Goal: Information Seeking & Learning: Find contact information

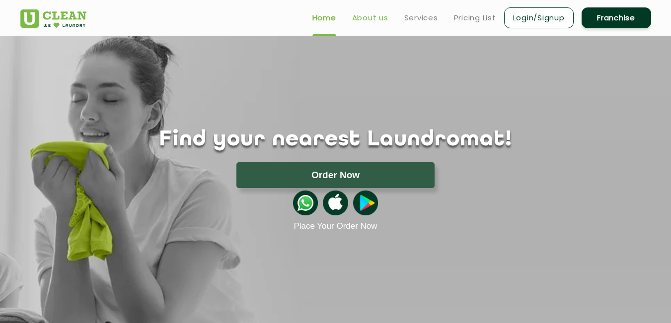
click at [380, 16] on link "About us" at bounding box center [370, 18] width 36 height 12
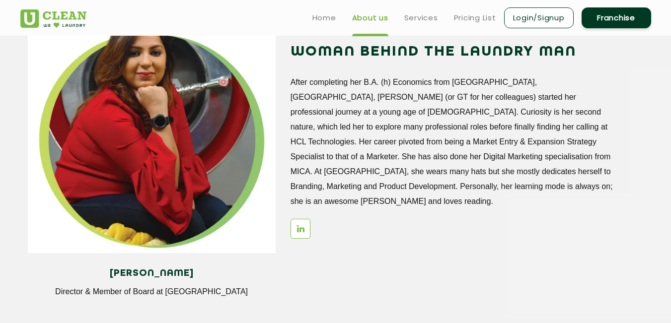
scroll to position [1186, 0]
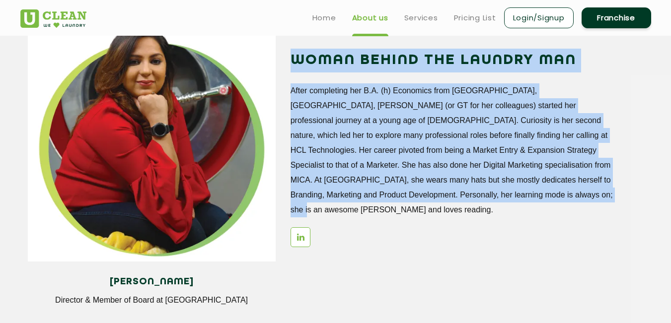
drag, startPoint x: 292, startPoint y: 60, endPoint x: 472, endPoint y: 196, distance: 224.6
click at [472, 196] on div "WOMAN BEHIND THE LAUNDRY MAN After completing her B.A. (h) Economics from [GEOG…" at bounding box center [466, 153] width 353 height 208
click at [472, 196] on p "After completing her B.A. (h) Economics from [GEOGRAPHIC_DATA], [GEOGRAPHIC_DAT…" at bounding box center [454, 150] width 328 height 134
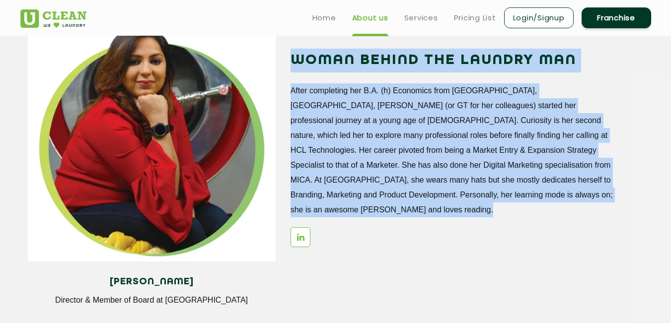
drag, startPoint x: 471, startPoint y: 196, endPoint x: 295, endPoint y: 59, distance: 222.5
click at [295, 59] on div "WOMAN BEHIND THE LAUNDRY MAN After completing her B.A. (h) Economics from [GEOG…" at bounding box center [466, 153] width 353 height 208
click at [295, 59] on h2 "WOMAN BEHIND THE LAUNDRY MAN" at bounding box center [454, 61] width 328 height 24
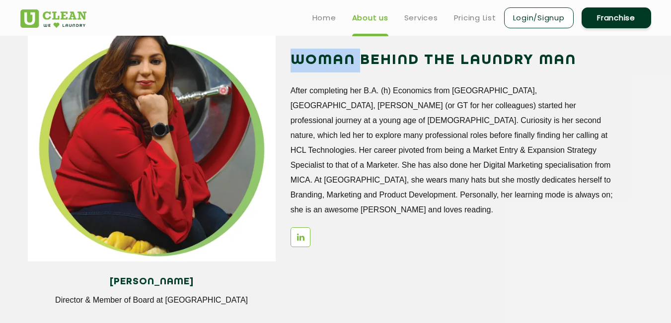
click at [295, 59] on h2 "WOMAN BEHIND THE LAUNDRY MAN" at bounding box center [454, 61] width 328 height 24
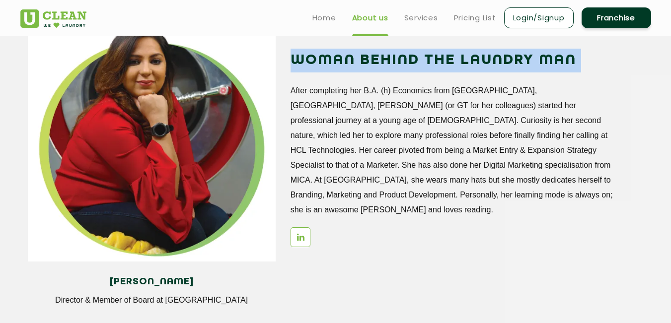
click at [294, 59] on h2 "WOMAN BEHIND THE LAUNDRY MAN" at bounding box center [454, 61] width 328 height 24
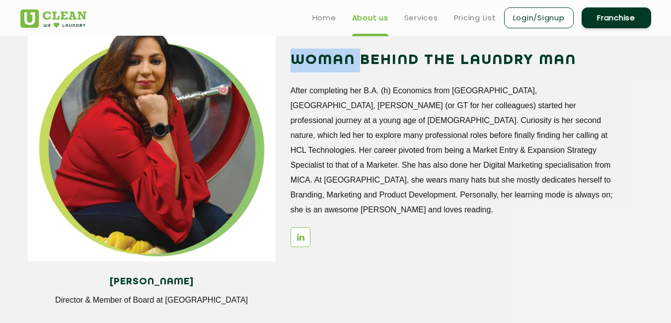
click at [294, 59] on h2 "WOMAN BEHIND THE LAUNDRY MAN" at bounding box center [454, 61] width 328 height 24
click at [464, 190] on p "After completing her B.A. (h) Economics from [GEOGRAPHIC_DATA], [GEOGRAPHIC_DAT…" at bounding box center [454, 150] width 328 height 134
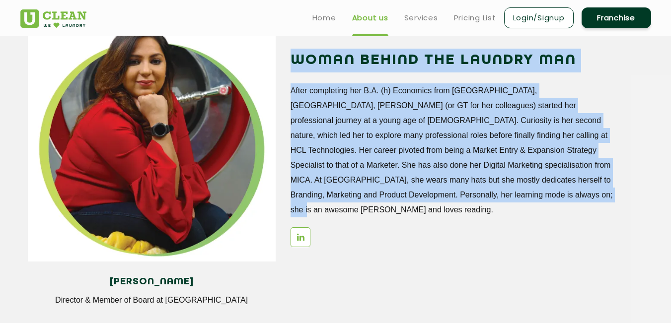
drag, startPoint x: 464, startPoint y: 194, endPoint x: 293, endPoint y: 63, distance: 215.6
click at [293, 63] on div "WOMAN BEHIND THE LAUNDRY MAN After completing her B.A. (h) Economics from [GEOG…" at bounding box center [466, 153] width 353 height 208
click at [293, 63] on h2 "WOMAN BEHIND THE LAUNDRY MAN" at bounding box center [454, 61] width 328 height 24
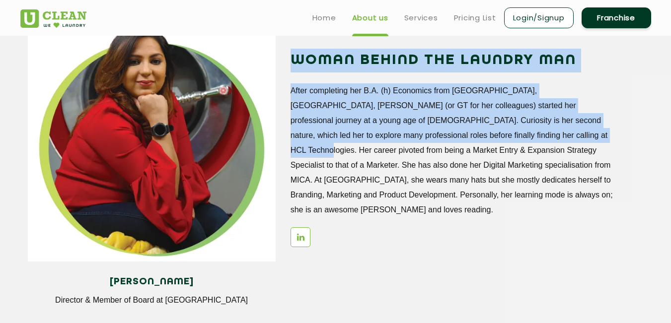
drag, startPoint x: 293, startPoint y: 63, endPoint x: 447, endPoint y: 180, distance: 194.1
click at [442, 141] on div "WOMAN BEHIND THE LAUNDRY MAN After completing her B.A. (h) Economics from [GEOG…" at bounding box center [466, 153] width 353 height 208
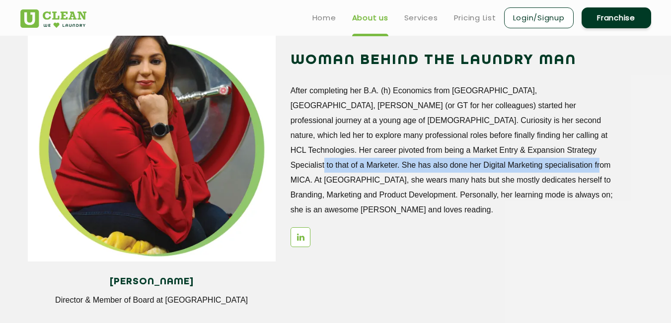
click at [447, 174] on p "After completing her B.A. (h) Economics from [GEOGRAPHIC_DATA], [GEOGRAPHIC_DAT…" at bounding box center [454, 150] width 328 height 134
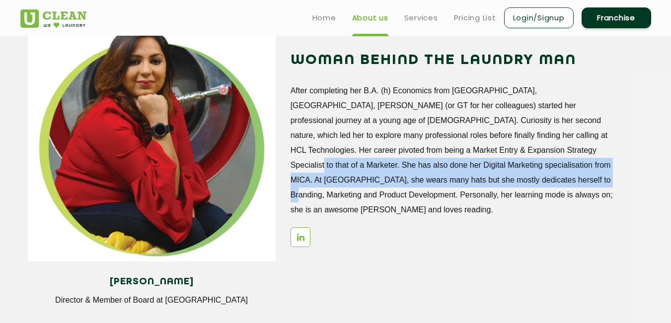
click at [459, 198] on p "After completing her B.A. (h) Economics from [GEOGRAPHIC_DATA], [GEOGRAPHIC_DAT…" at bounding box center [454, 150] width 328 height 134
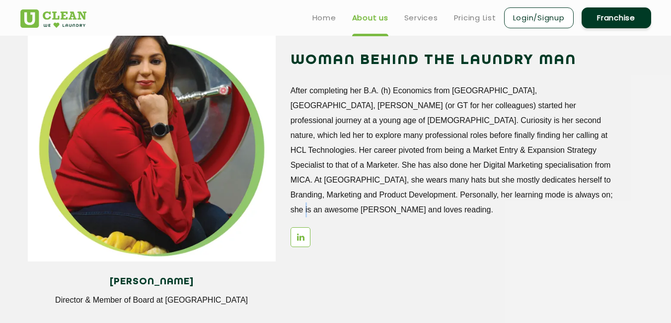
click at [459, 198] on p "After completing her B.A. (h) Economics from [GEOGRAPHIC_DATA], [GEOGRAPHIC_DAT…" at bounding box center [454, 150] width 328 height 134
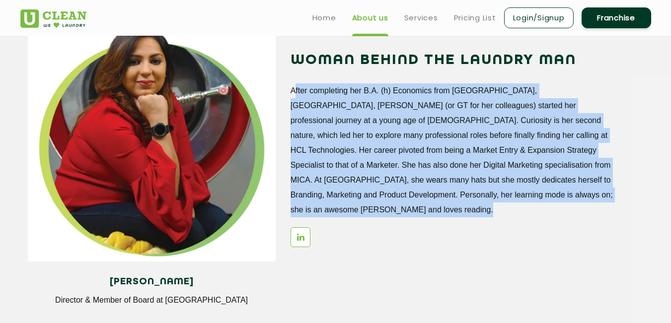
click at [459, 198] on p "After completing her B.A. (h) Economics from [GEOGRAPHIC_DATA], [GEOGRAPHIC_DAT…" at bounding box center [454, 150] width 328 height 134
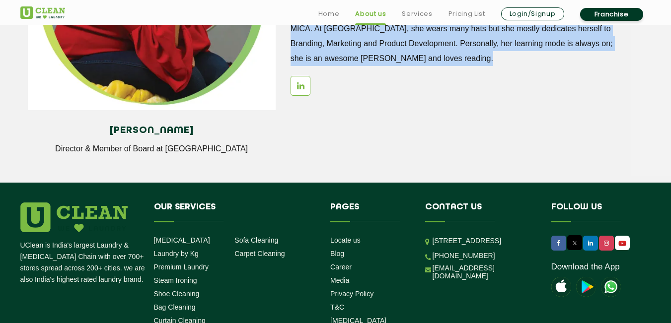
scroll to position [1346, 0]
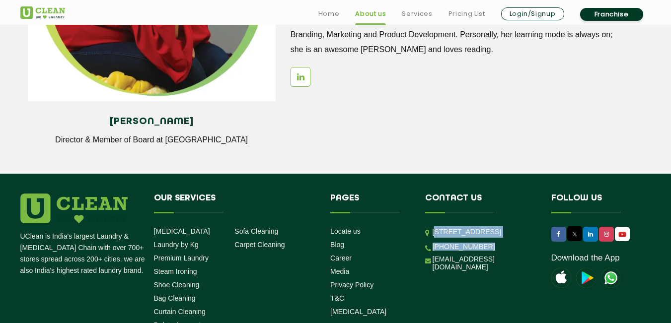
drag, startPoint x: 435, startPoint y: 232, endPoint x: 498, endPoint y: 280, distance: 79.4
click at [498, 272] on ul "[STREET_ADDRESS] [PHONE_NUMBER] [EMAIL_ADDRESS][DOMAIN_NAME]" at bounding box center [480, 248] width 111 height 45
click at [498, 251] on li "[PHONE_NUMBER]" at bounding box center [480, 246] width 111 height 9
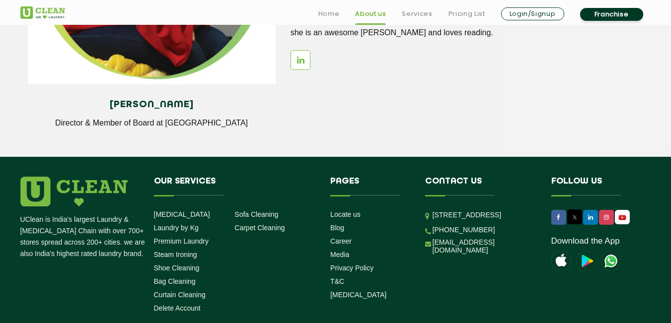
scroll to position [1366, 0]
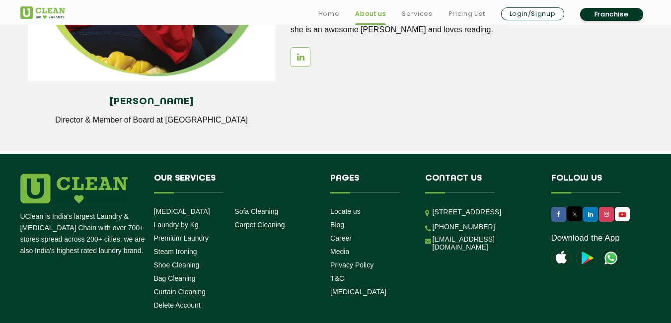
drag, startPoint x: 511, startPoint y: 246, endPoint x: 432, endPoint y: 211, distance: 86.2
click at [432, 211] on p "[STREET_ADDRESS]" at bounding box center [484, 211] width 104 height 11
click at [433, 211] on p "[STREET_ADDRESS]" at bounding box center [484, 211] width 104 height 11
drag, startPoint x: 433, startPoint y: 211, endPoint x: 491, endPoint y: 234, distance: 62.4
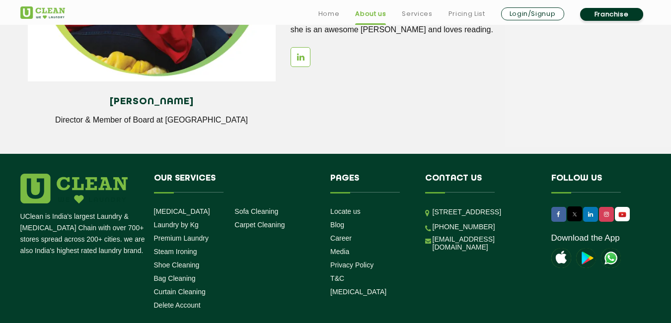
click at [455, 218] on p "[STREET_ADDRESS]" at bounding box center [484, 211] width 104 height 11
drag, startPoint x: 491, startPoint y: 234, endPoint x: 509, endPoint y: 244, distance: 20.2
click at [509, 218] on p "[STREET_ADDRESS]" at bounding box center [484, 211] width 104 height 11
drag, startPoint x: 508, startPoint y: 245, endPoint x: 440, endPoint y: 213, distance: 75.1
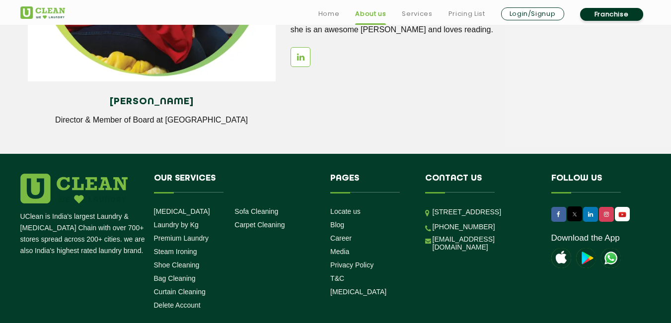
click at [440, 213] on p "[STREET_ADDRESS]" at bounding box center [484, 211] width 104 height 11
click at [434, 212] on p "[STREET_ADDRESS]" at bounding box center [484, 211] width 104 height 11
drag, startPoint x: 432, startPoint y: 212, endPoint x: 515, endPoint y: 245, distance: 88.9
click at [515, 218] on p "[STREET_ADDRESS]" at bounding box center [484, 211] width 104 height 11
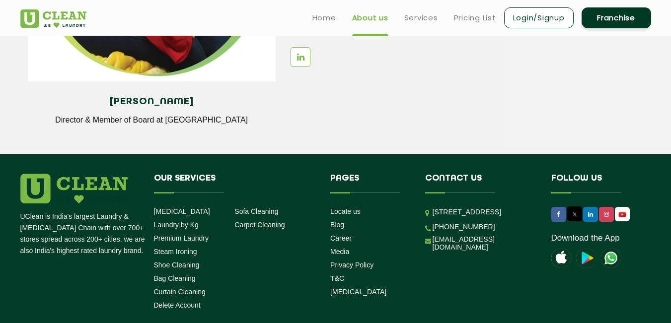
scroll to position [1355, 0]
